Goal: Task Accomplishment & Management: Use online tool/utility

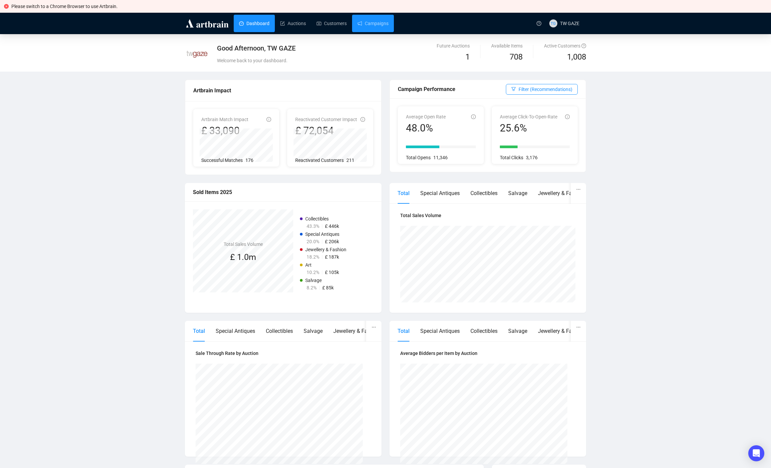
click at [371, 18] on link "Campaigns" at bounding box center [372, 23] width 31 height 17
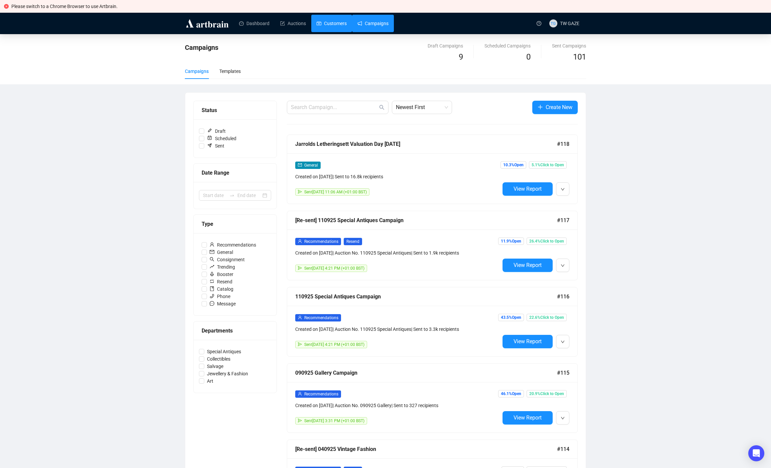
click at [327, 20] on link "Customers" at bounding box center [332, 23] width 30 height 17
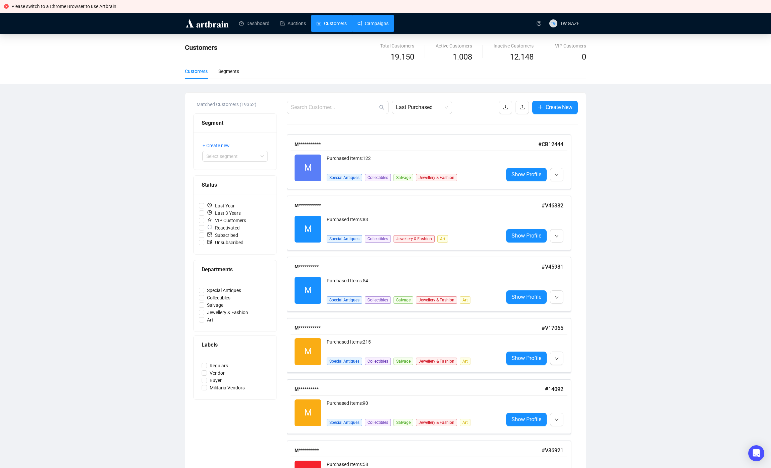
click at [388, 20] on link "Campaigns" at bounding box center [372, 23] width 31 height 17
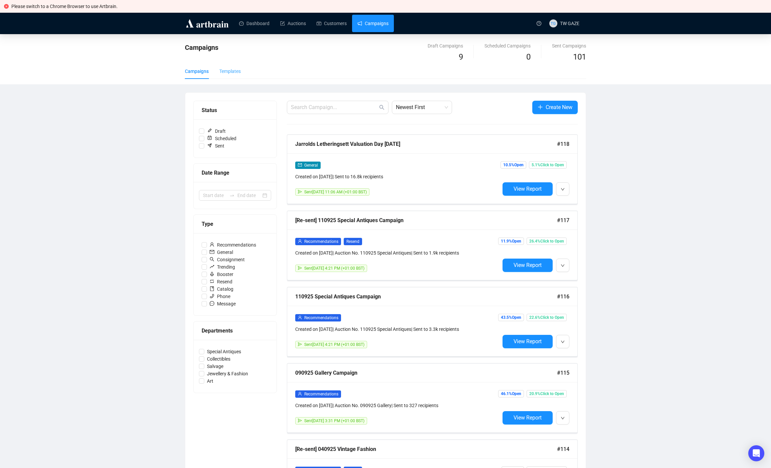
click at [234, 75] on div "Templates" at bounding box center [229, 71] width 21 height 15
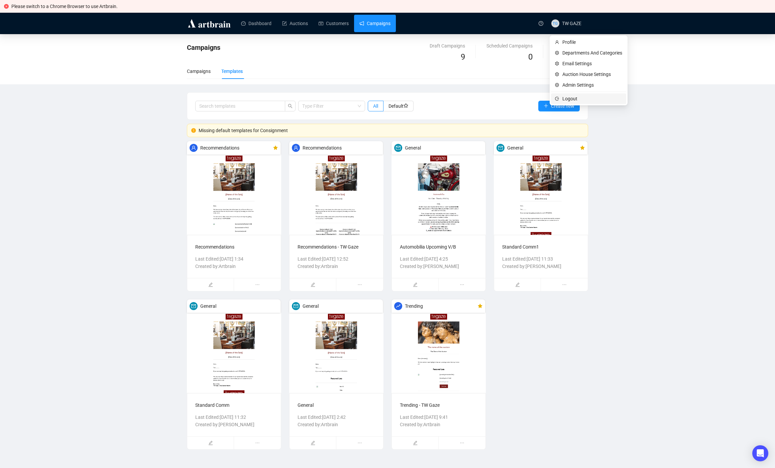
click at [563, 98] on span "Logout" at bounding box center [592, 98] width 60 height 7
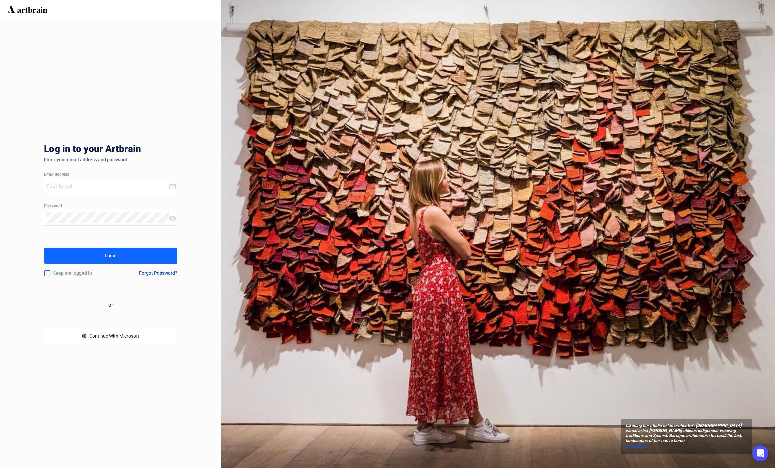
click at [83, 180] on div at bounding box center [106, 185] width 124 height 15
type input "[EMAIL_ADDRESS][DOMAIN_NAME]"
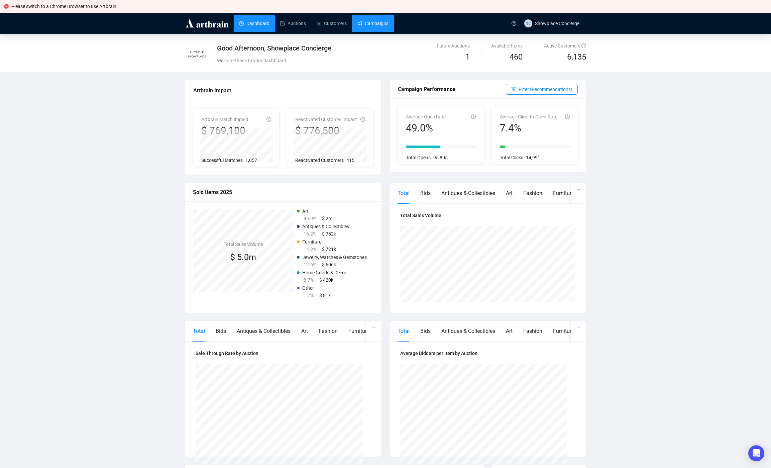
click at [377, 18] on link "Campaigns" at bounding box center [372, 23] width 31 height 17
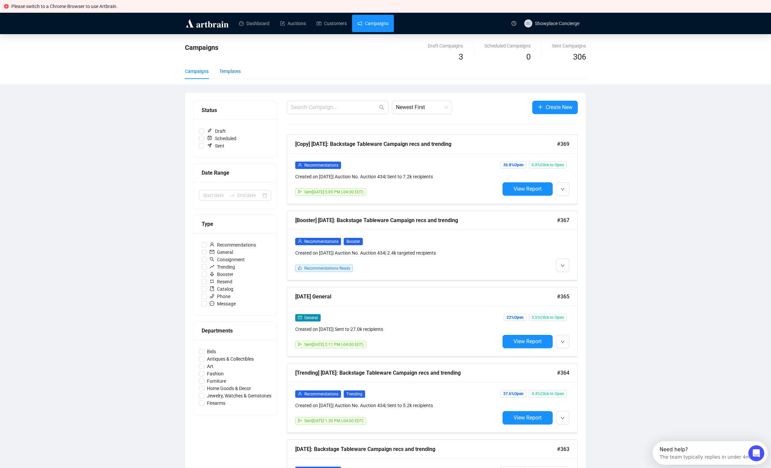
click at [228, 73] on div "Templates" at bounding box center [229, 71] width 21 height 7
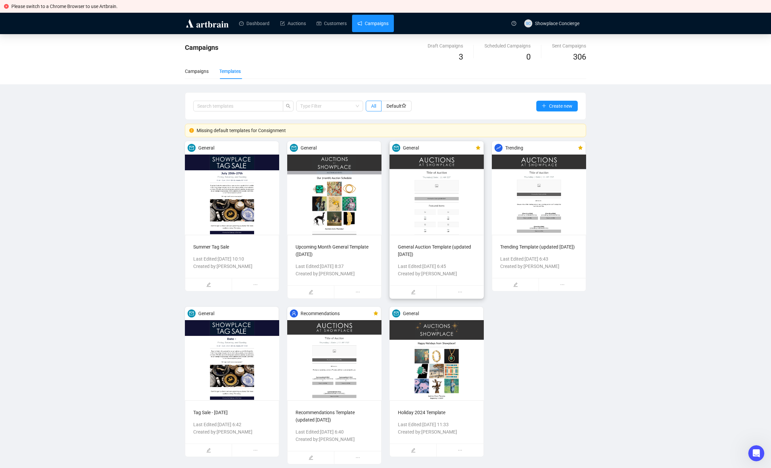
scroll to position [4, 0]
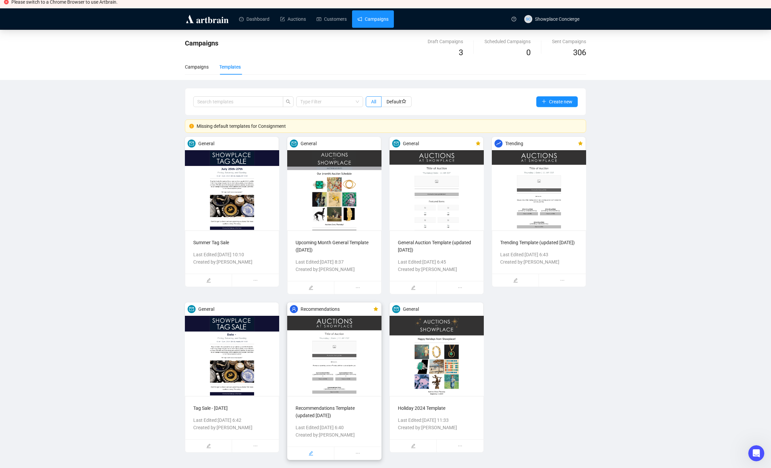
click at [310, 452] on icon "edit" at bounding box center [311, 453] width 5 height 5
